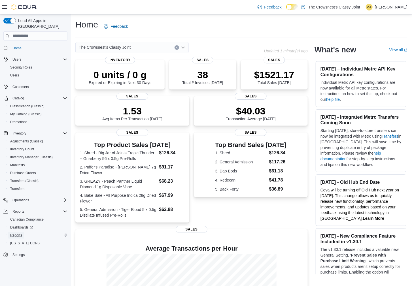
click at [10, 232] on span "Reports" at bounding box center [16, 235] width 12 height 7
